Goal: Task Accomplishment & Management: Complete application form

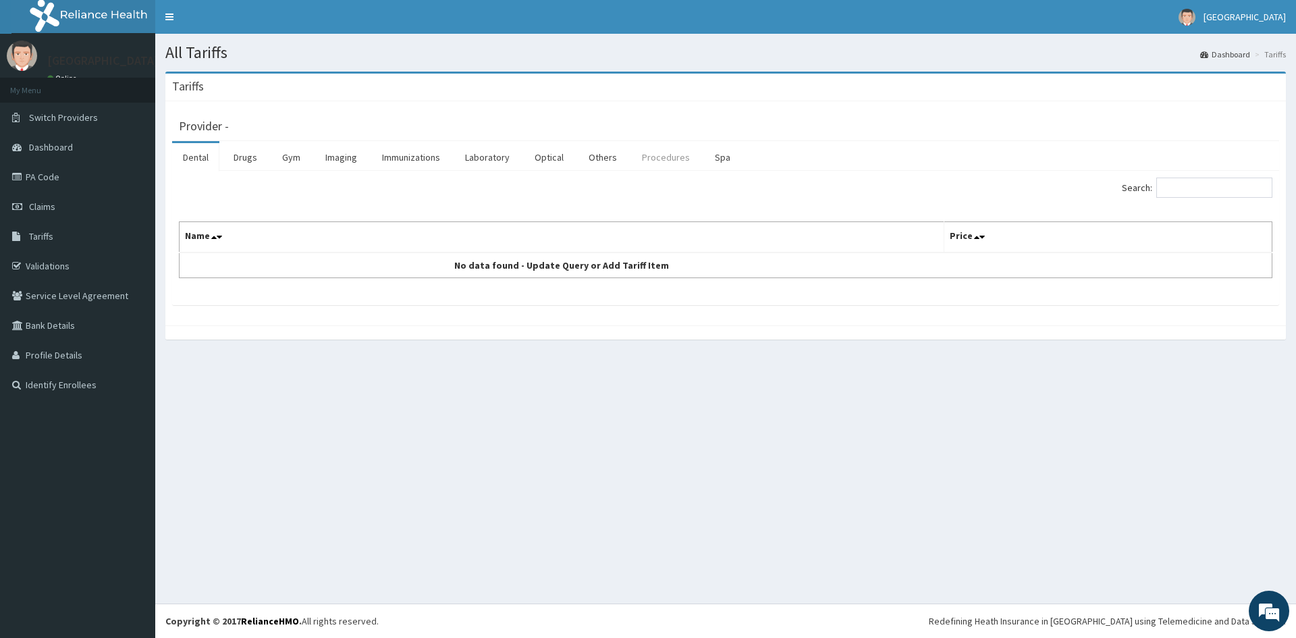
click at [672, 165] on link "Procedures" at bounding box center [666, 157] width 70 height 28
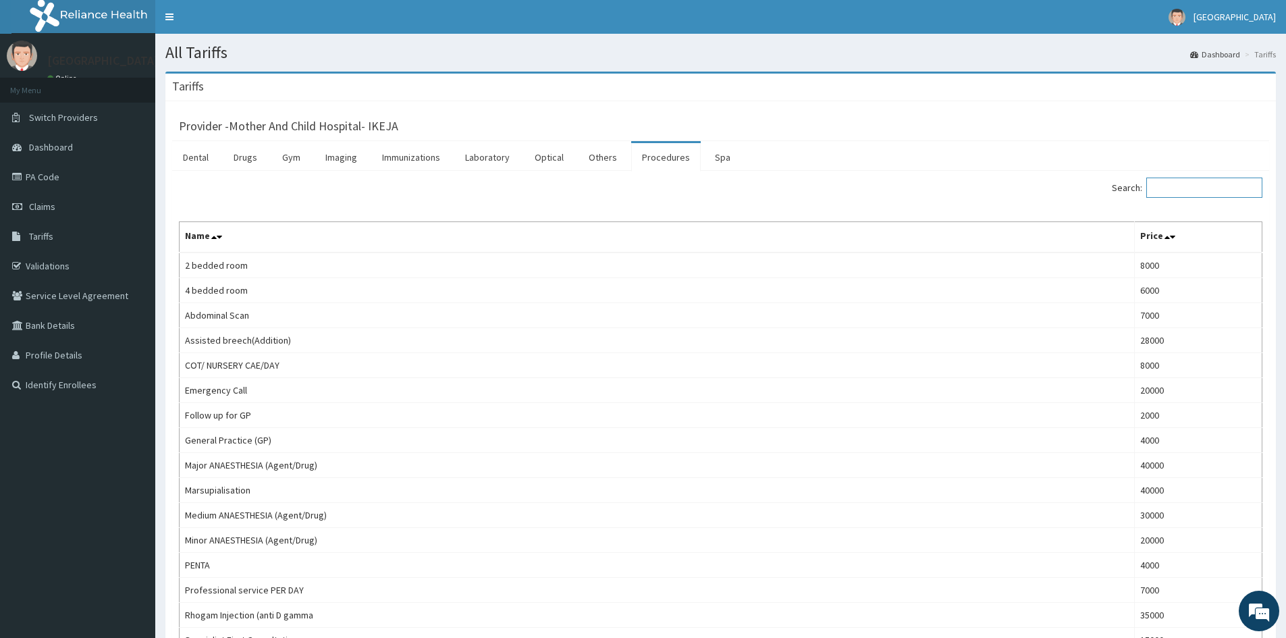
click at [1209, 191] on input "Search:" at bounding box center [1204, 188] width 116 height 20
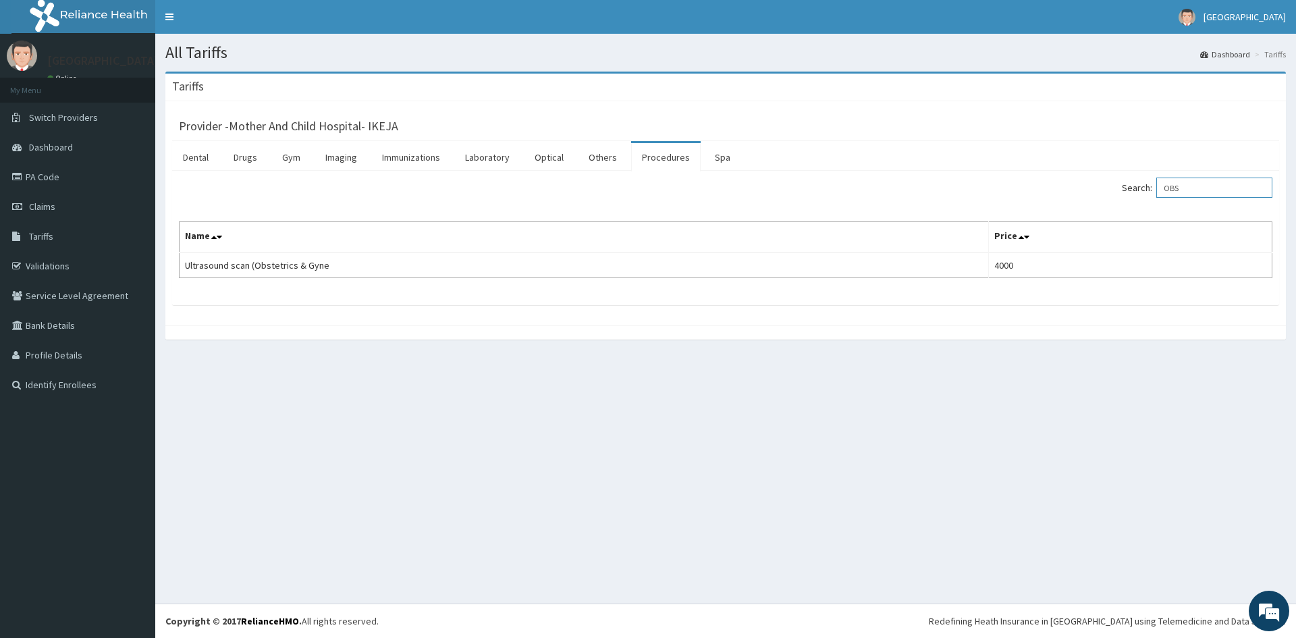
type input "OBS"
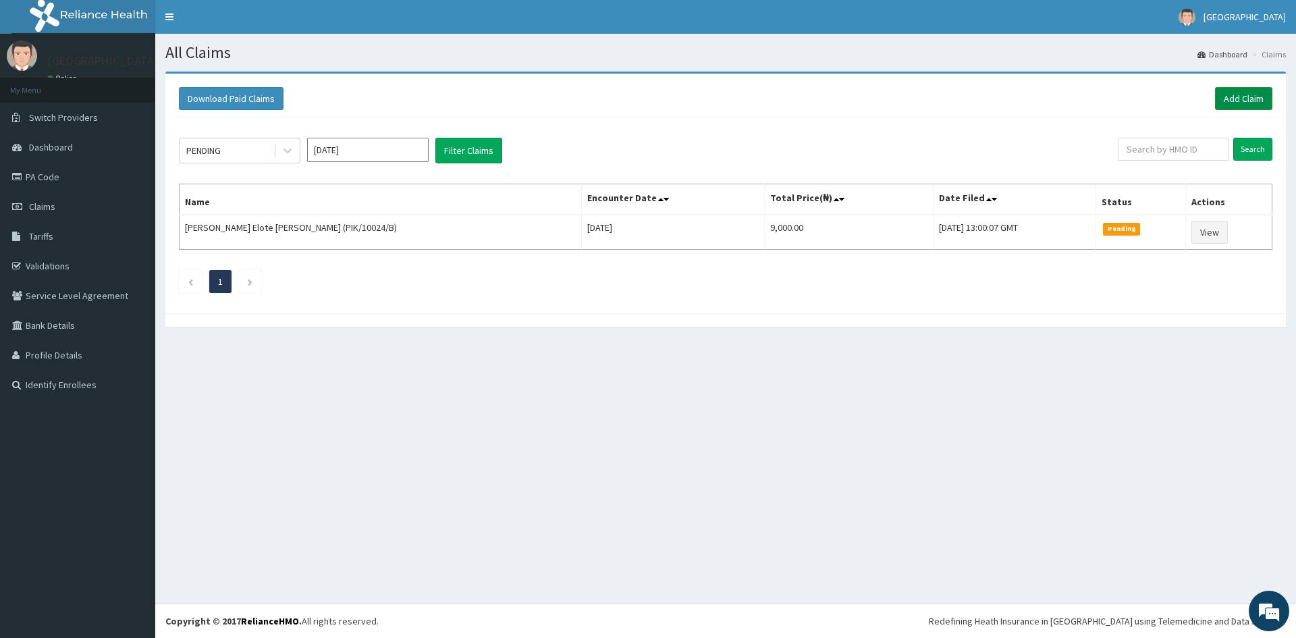
click at [1255, 104] on link "Add Claim" at bounding box center [1243, 98] width 57 height 23
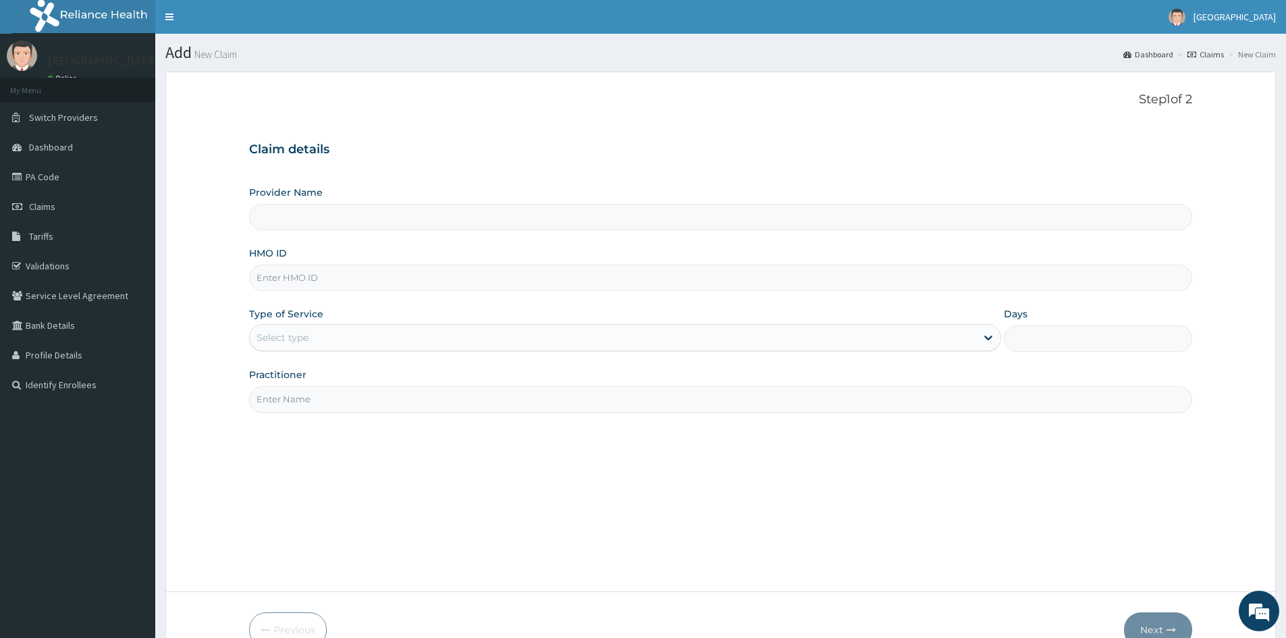
click at [334, 290] on input "HMO ID" at bounding box center [720, 278] width 943 height 26
type input "Mother And Child Hospital- IKEJA"
type input "GNS/10004/A"
click at [342, 347] on div "Select type" at bounding box center [613, 338] width 727 height 22
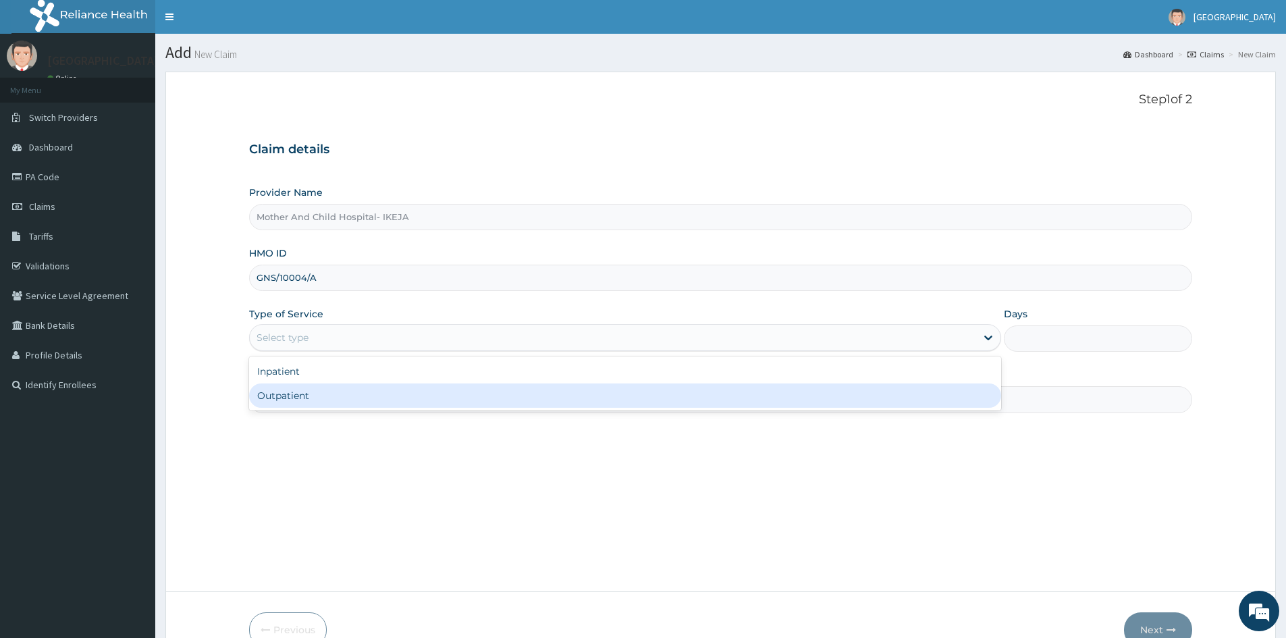
click at [352, 403] on div "Outpatient" at bounding box center [625, 396] width 752 height 24
type input "1"
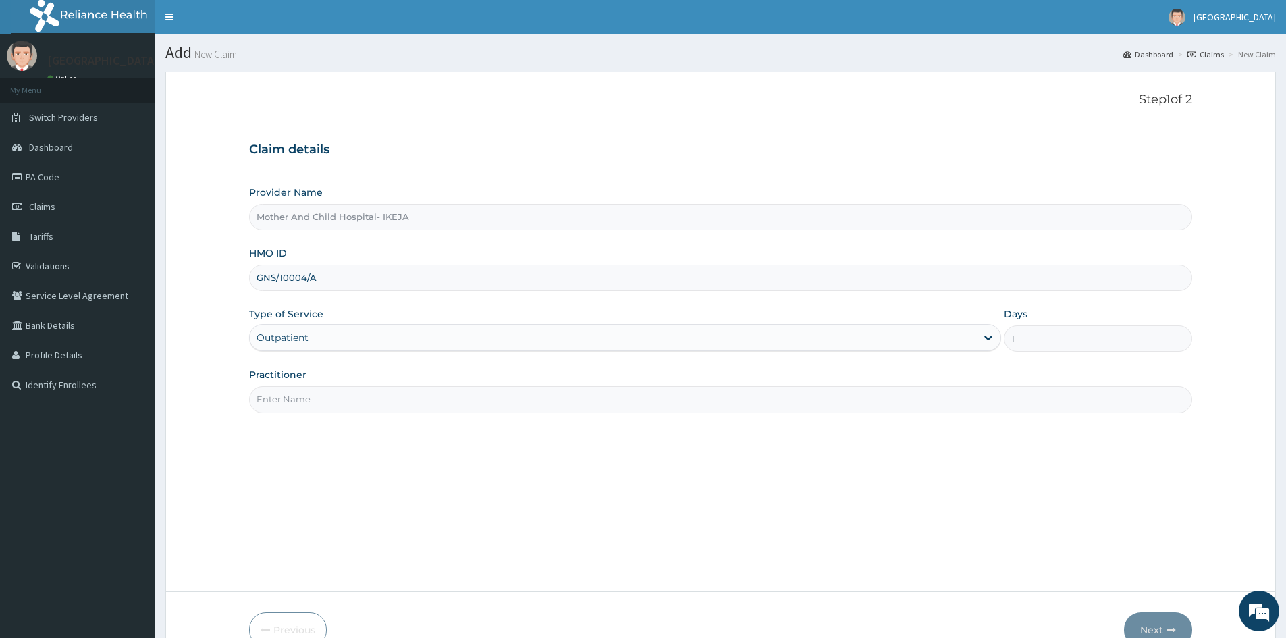
click at [352, 400] on input "Practitioner" at bounding box center [720, 399] width 943 height 26
type input "DR ROTIMI"
click at [1162, 625] on button "Next" at bounding box center [1158, 629] width 68 height 35
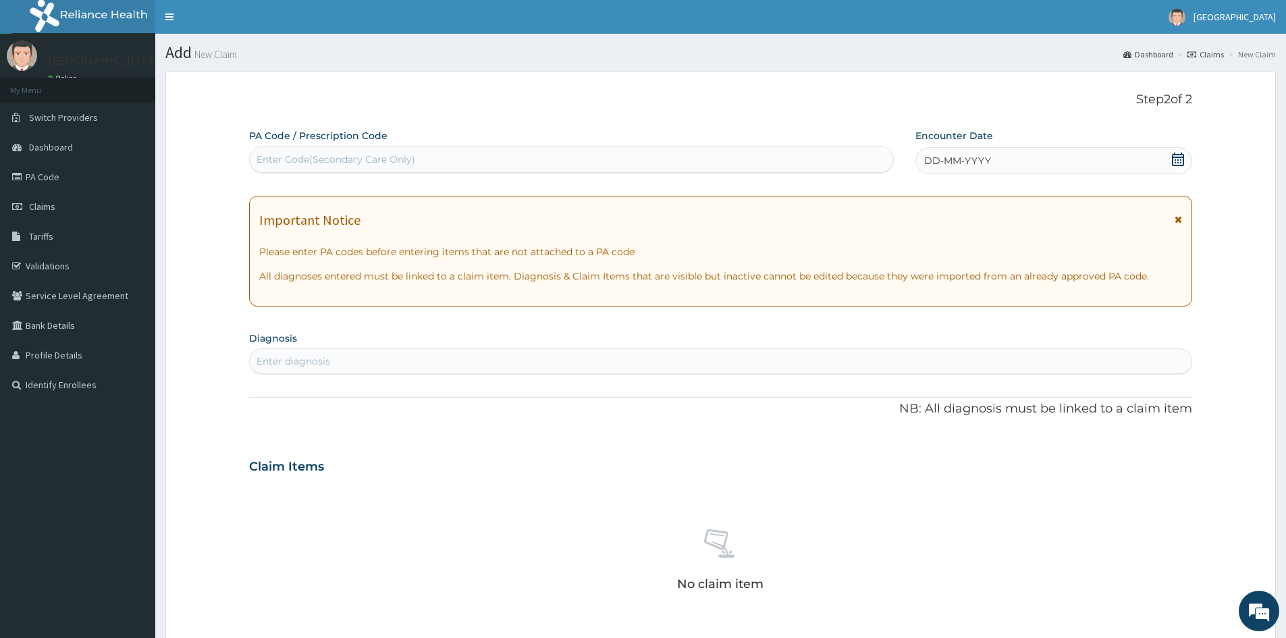
drag, startPoint x: 668, startPoint y: 169, endPoint x: 666, endPoint y: 180, distance: 10.9
click at [664, 169] on div "Enter Code(Secondary Care Only)" at bounding box center [571, 160] width 643 height 22
type input "PA/7AC248"
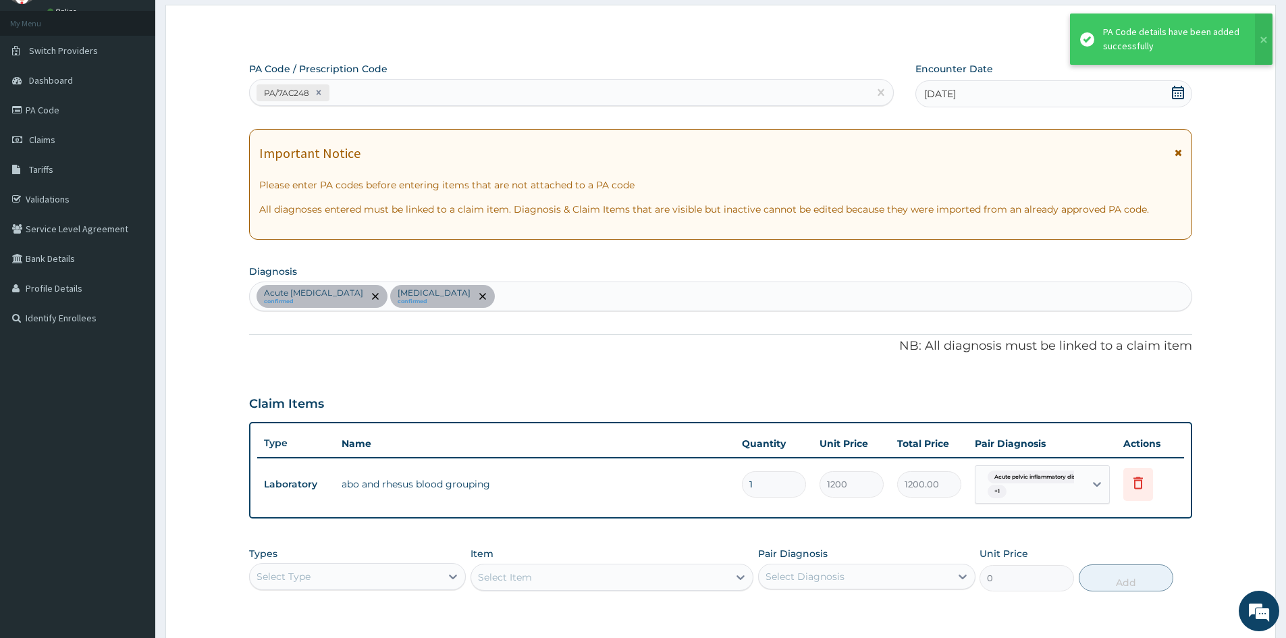
scroll to position [68, 0]
click at [498, 104] on div "PA/7AC248" at bounding box center [571, 91] width 645 height 27
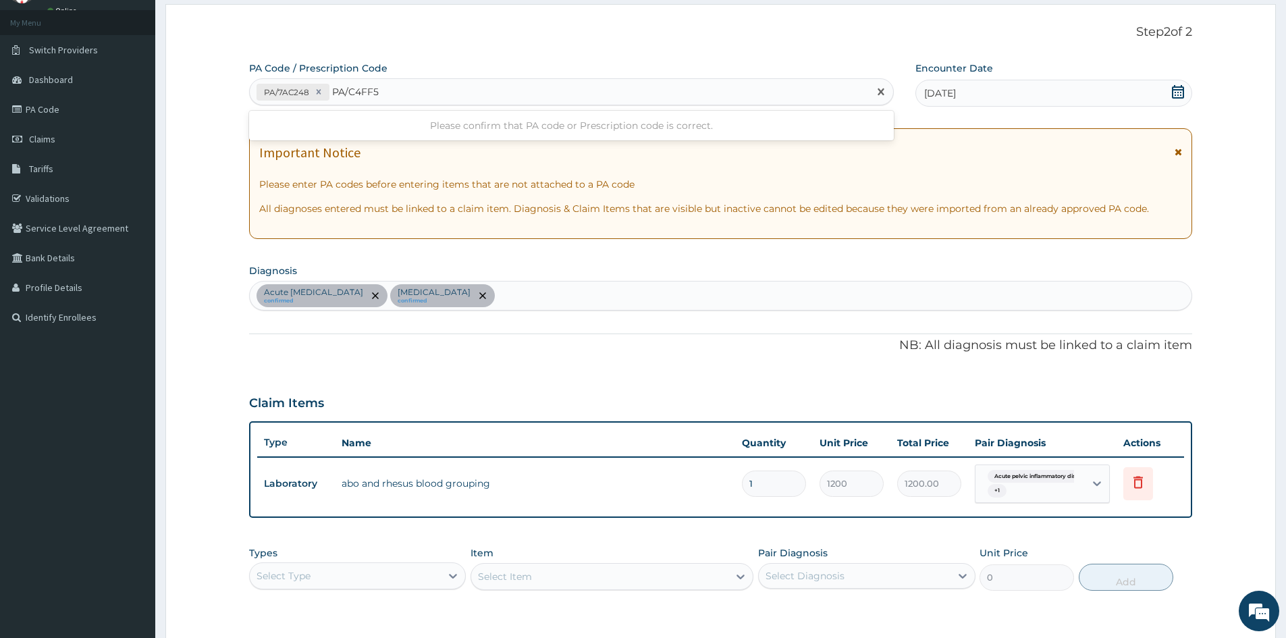
type input "PA/C4FF51"
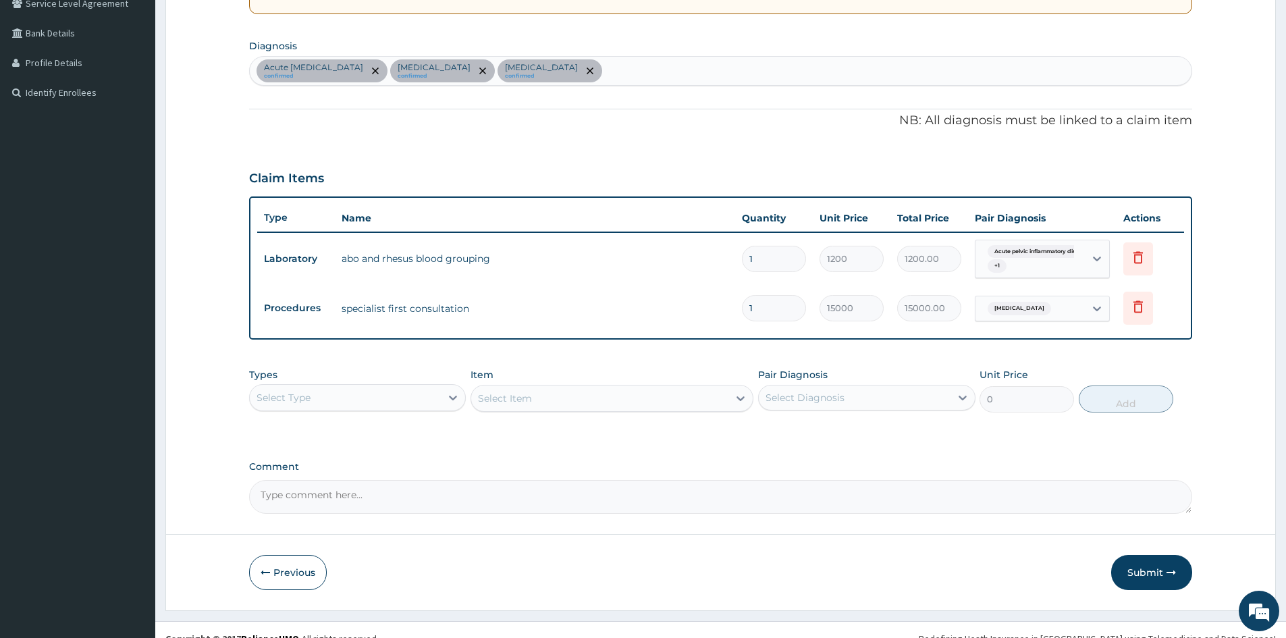
scroll to position [310, 0]
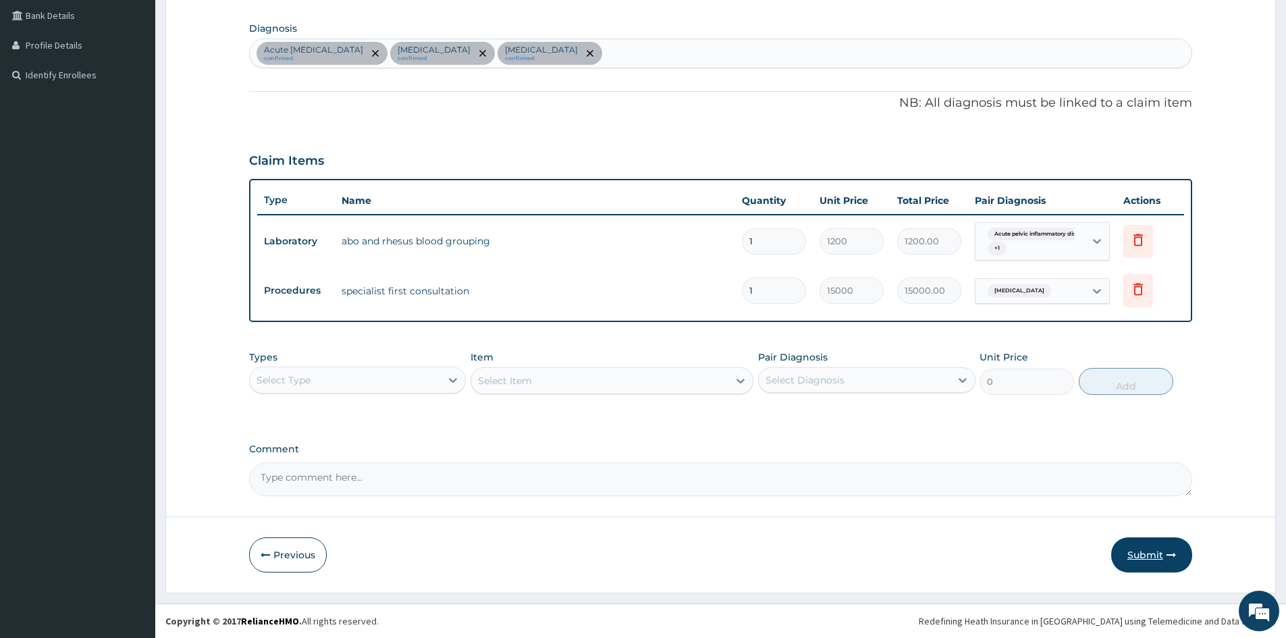
click at [1155, 550] on button "Submit" at bounding box center [1151, 554] width 81 height 35
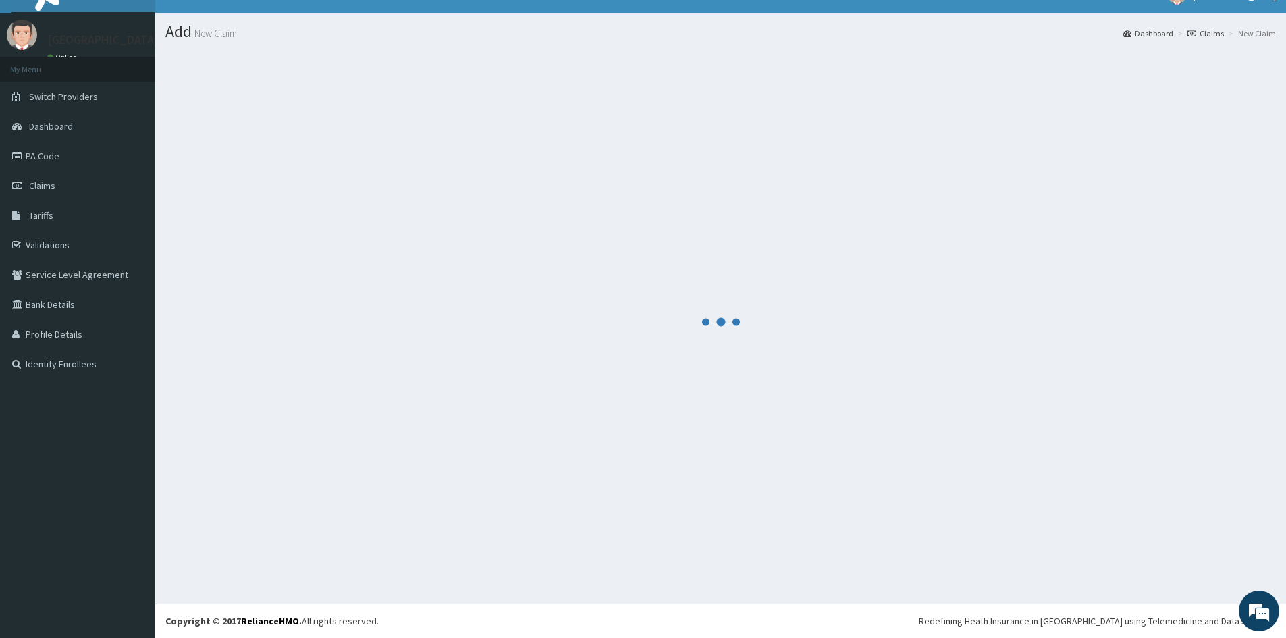
scroll to position [21, 0]
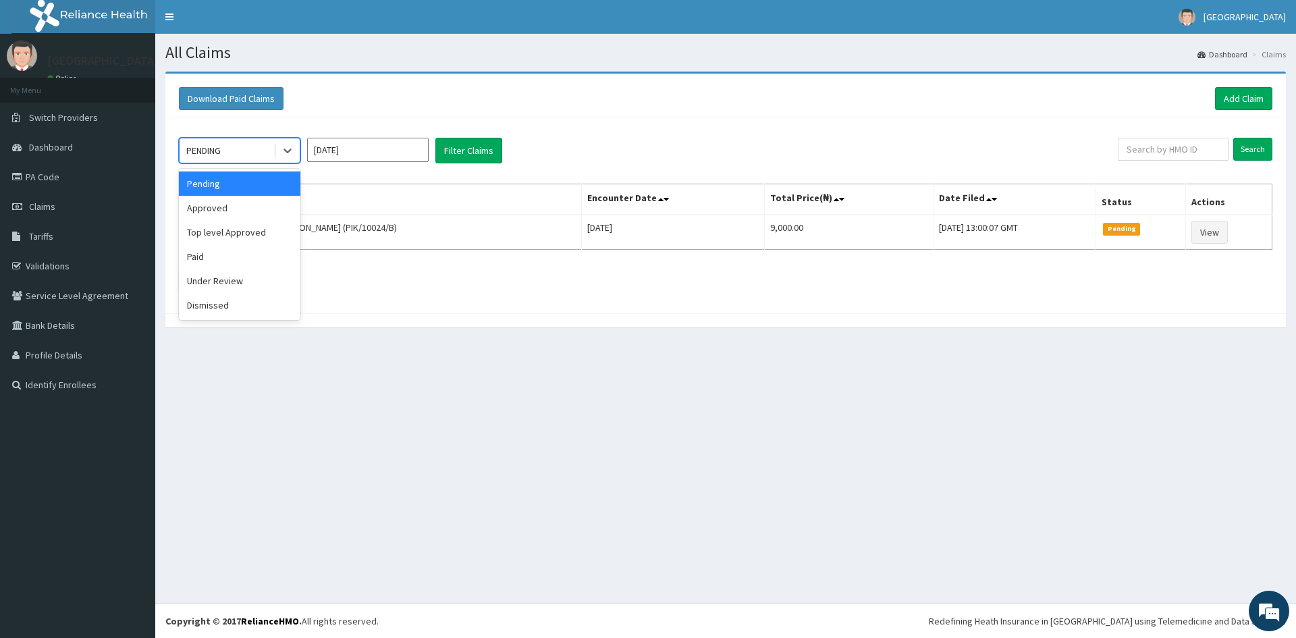
drag, startPoint x: 232, startPoint y: 149, endPoint x: 230, endPoint y: 171, distance: 23.0
click at [230, 150] on div "PENDING" at bounding box center [227, 151] width 94 height 22
click at [246, 207] on div "Approved" at bounding box center [240, 208] width 122 height 24
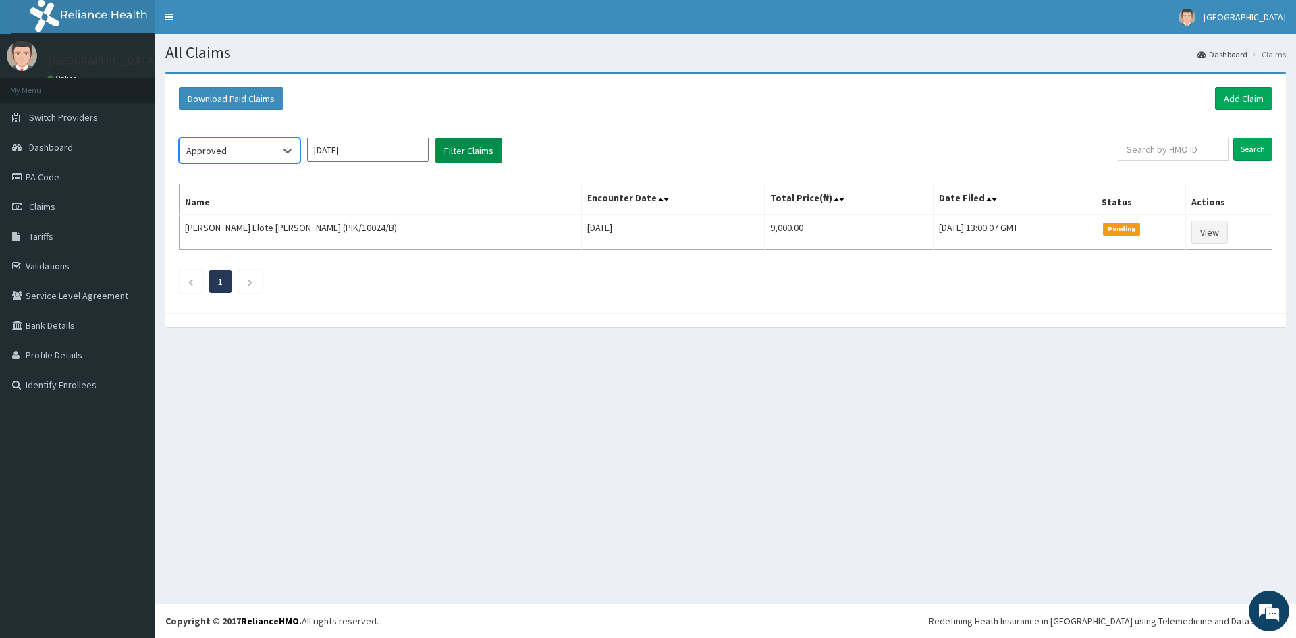
click at [461, 159] on button "Filter Claims" at bounding box center [468, 151] width 67 height 26
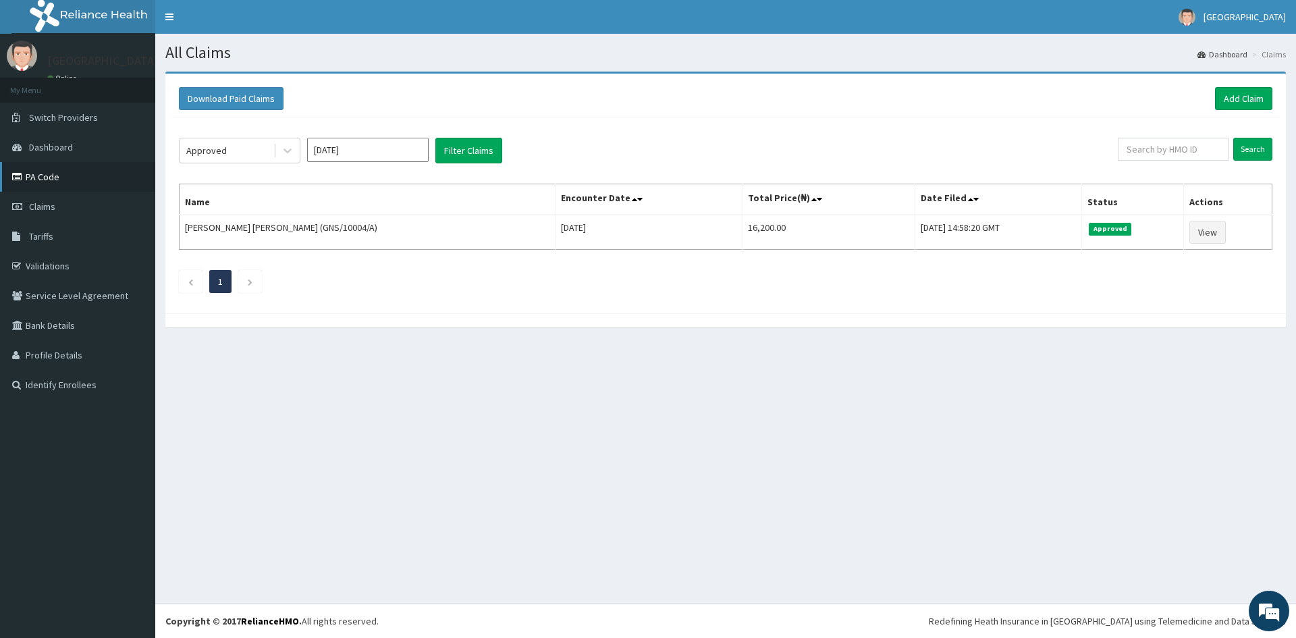
click at [52, 182] on link "PA Code" at bounding box center [77, 177] width 155 height 30
